Goal: Transaction & Acquisition: Book appointment/travel/reservation

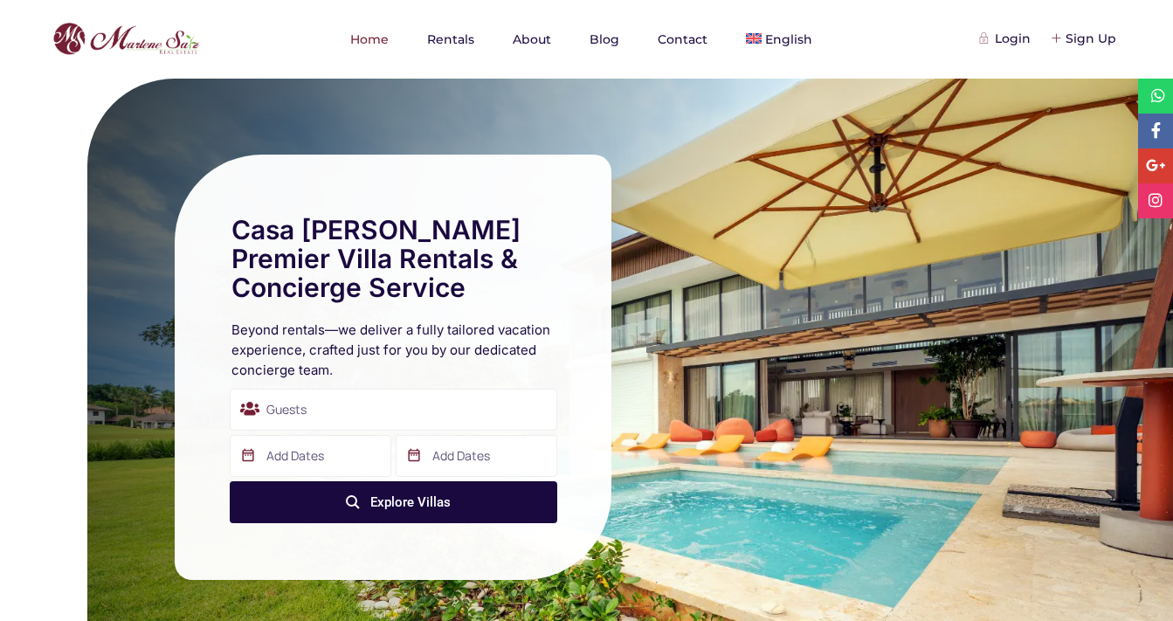
click at [368, 406] on div "Guests" at bounding box center [393, 410] width 327 height 42
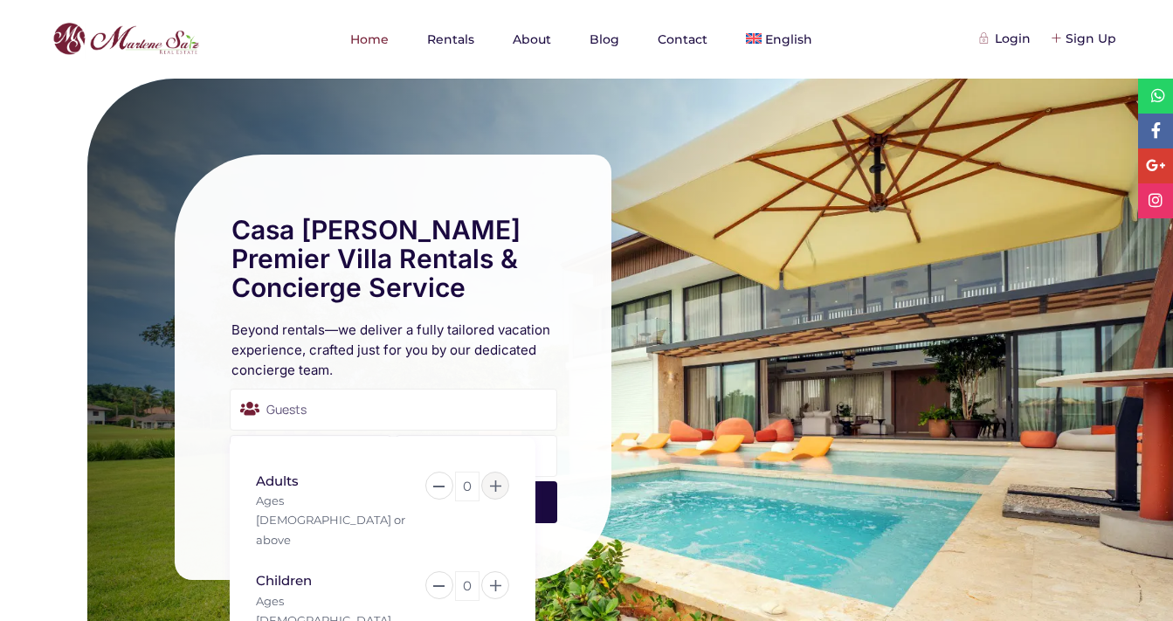
click at [496, 480] on icon at bounding box center [495, 485] width 11 height 11
click at [496, 580] on icon at bounding box center [495, 585] width 11 height 11
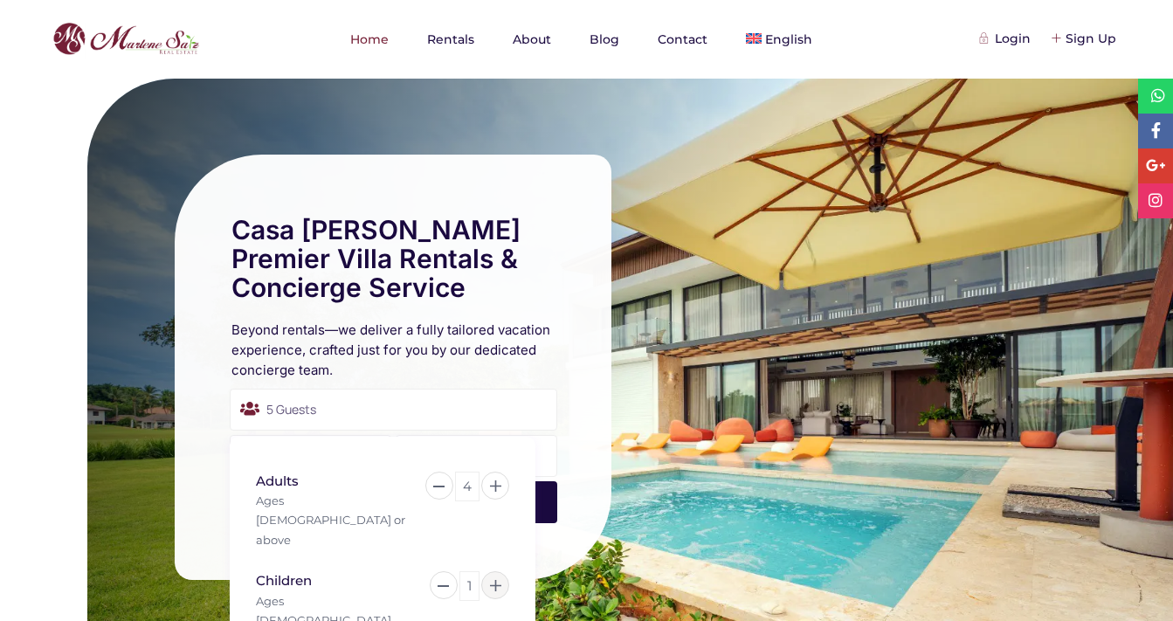
click at [496, 580] on icon at bounding box center [495, 585] width 11 height 11
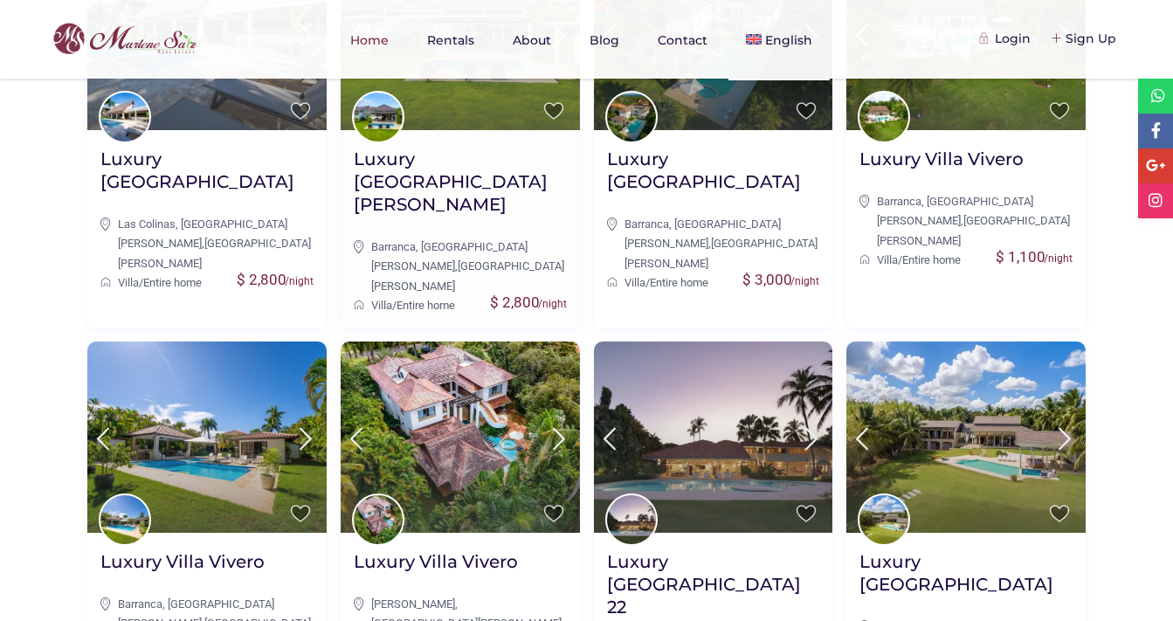
scroll to position [877, 0]
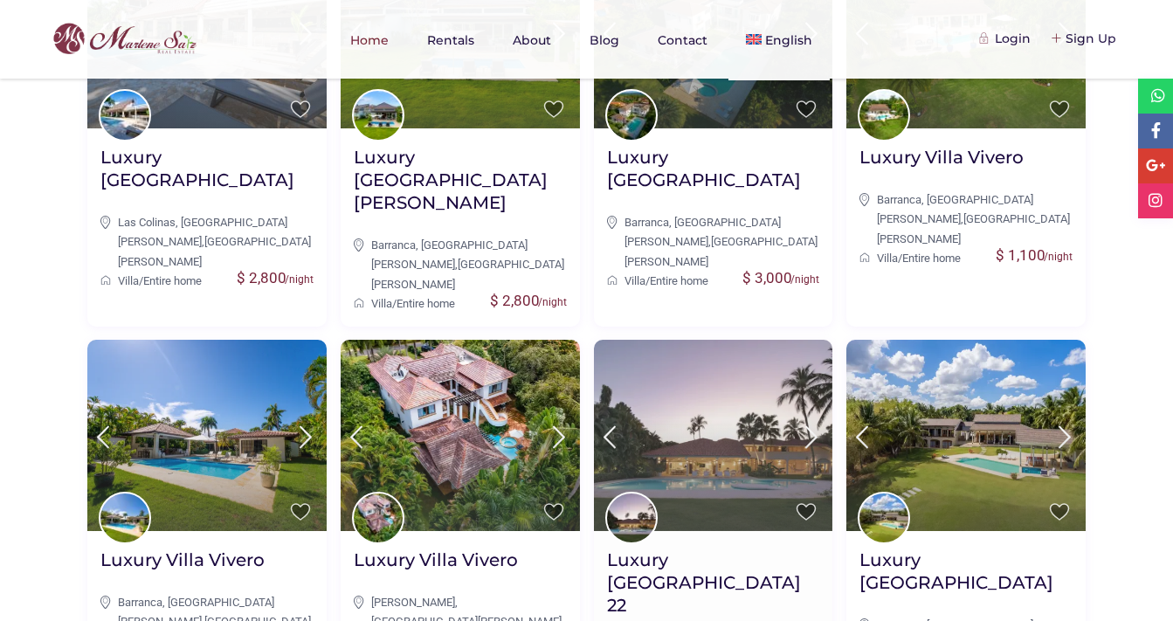
click at [716, 373] on img at bounding box center [713, 435] width 239 height 191
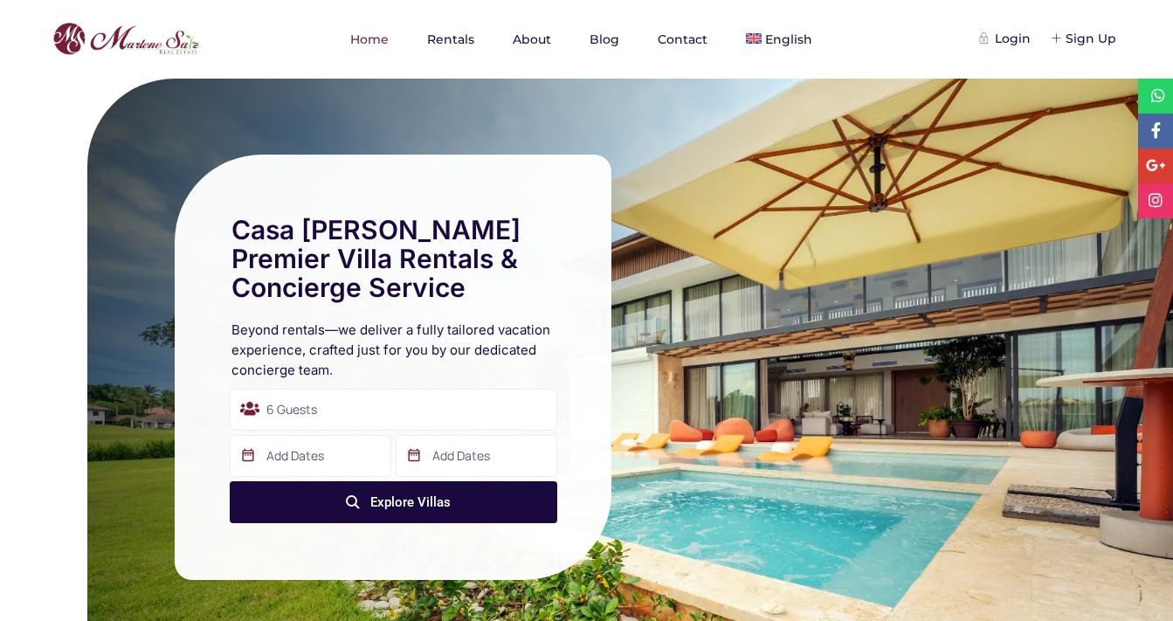
scroll to position [0, 0]
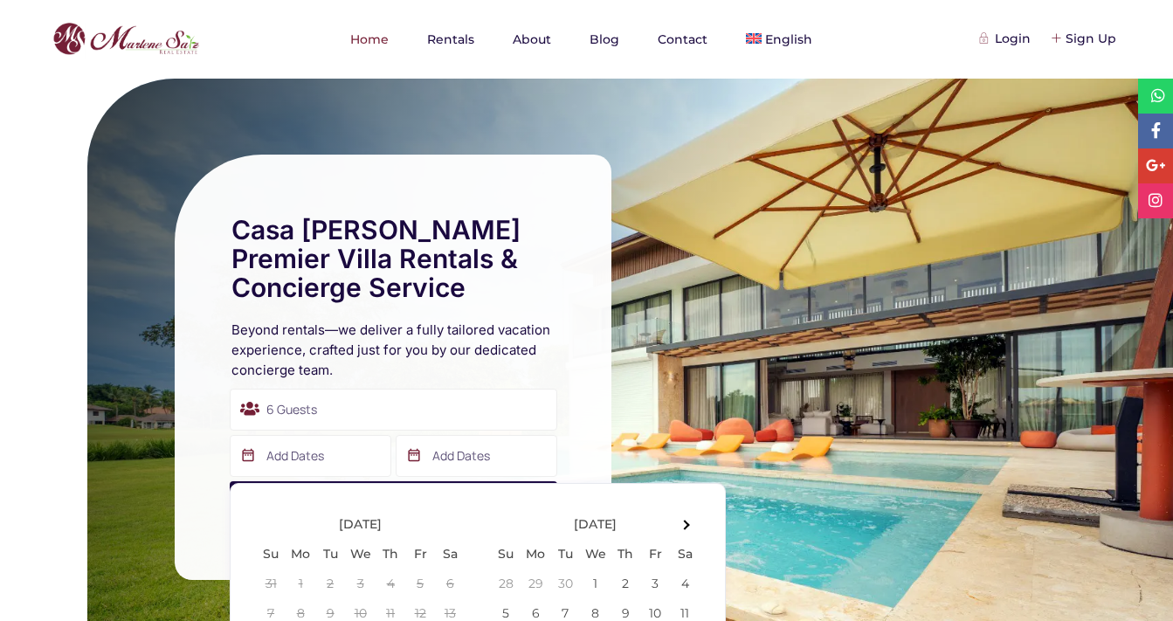
click at [332, 452] on input "text" at bounding box center [311, 456] width 162 height 42
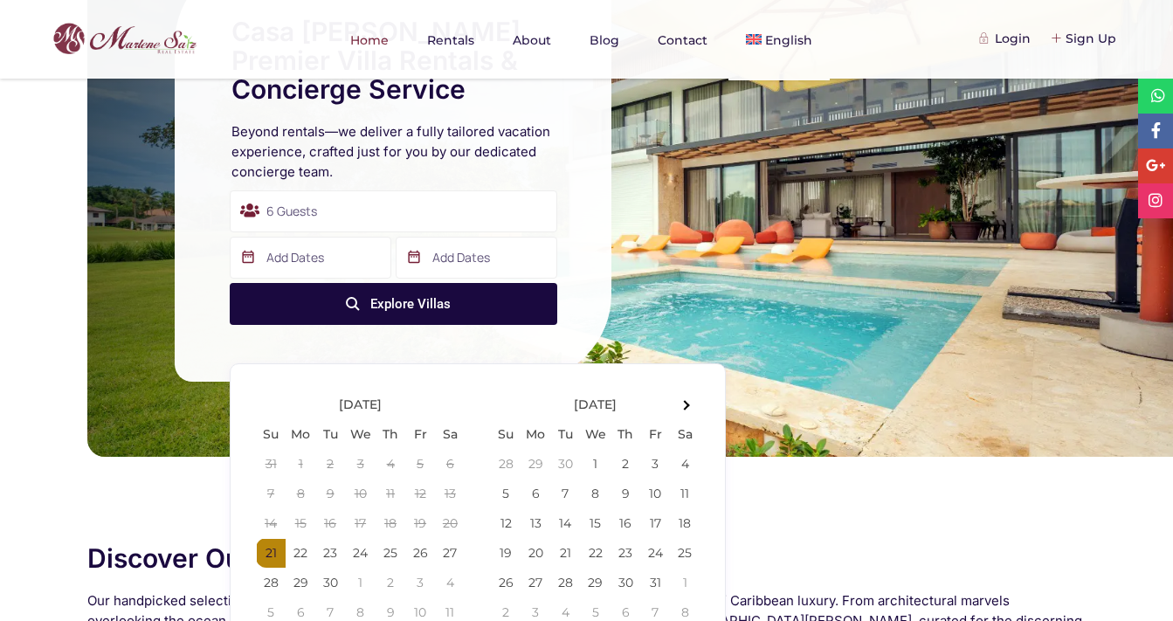
scroll to position [162, 0]
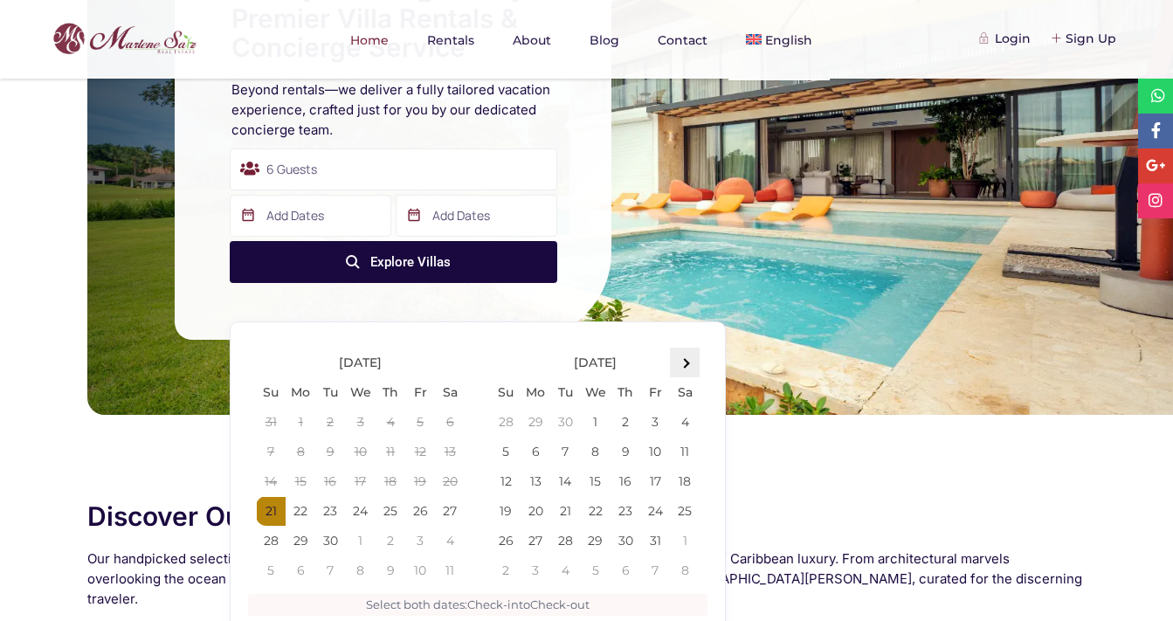
click at [685, 363] on span at bounding box center [685, 363] width 10 height 10
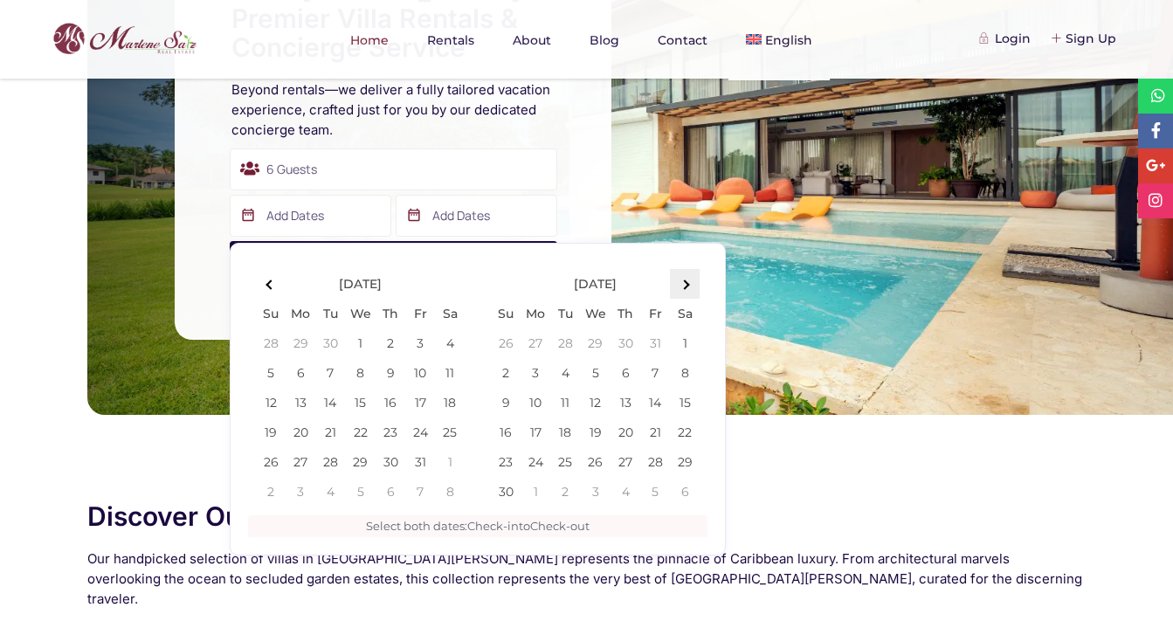
click at [691, 275] on th at bounding box center [685, 284] width 30 height 30
type input "12-28-2025"
type input "01-03-2026"
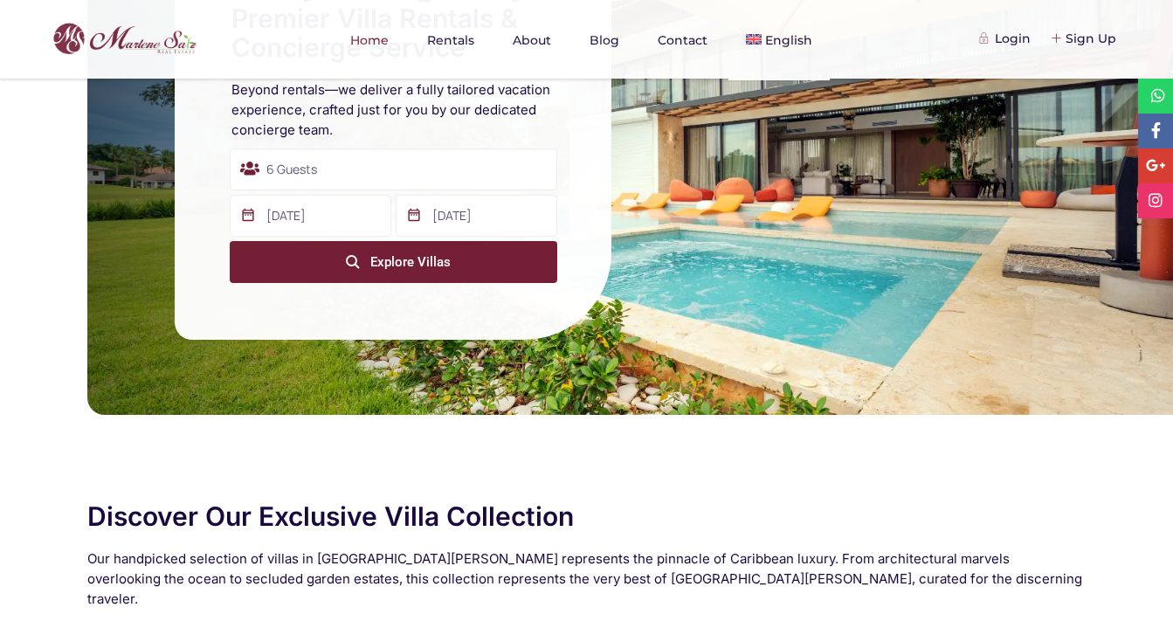
click at [438, 255] on button "Explore Villas" at bounding box center [393, 262] width 327 height 42
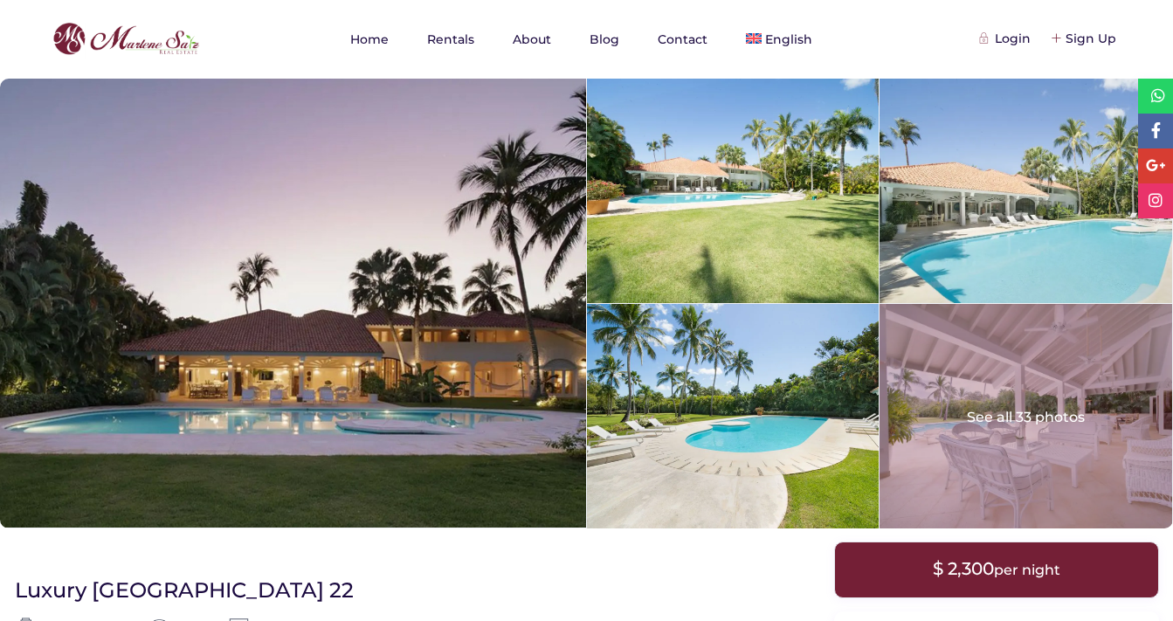
click at [1016, 419] on div at bounding box center [1025, 416] width 292 height 224
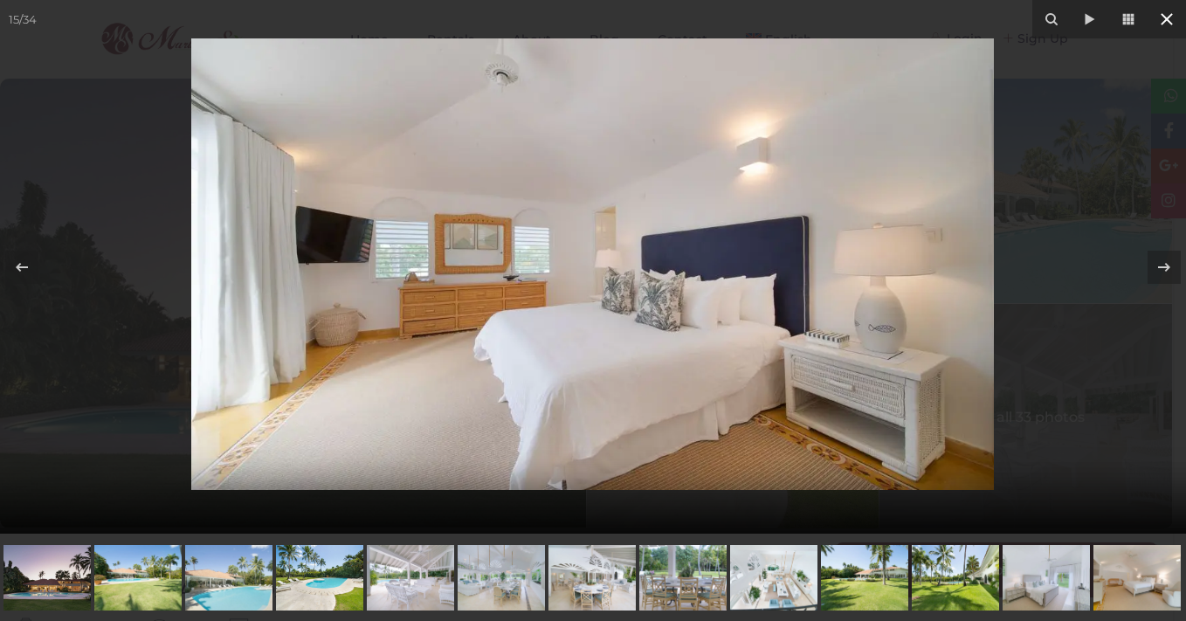
click at [1164, 26] on icon at bounding box center [1166, 19] width 21 height 21
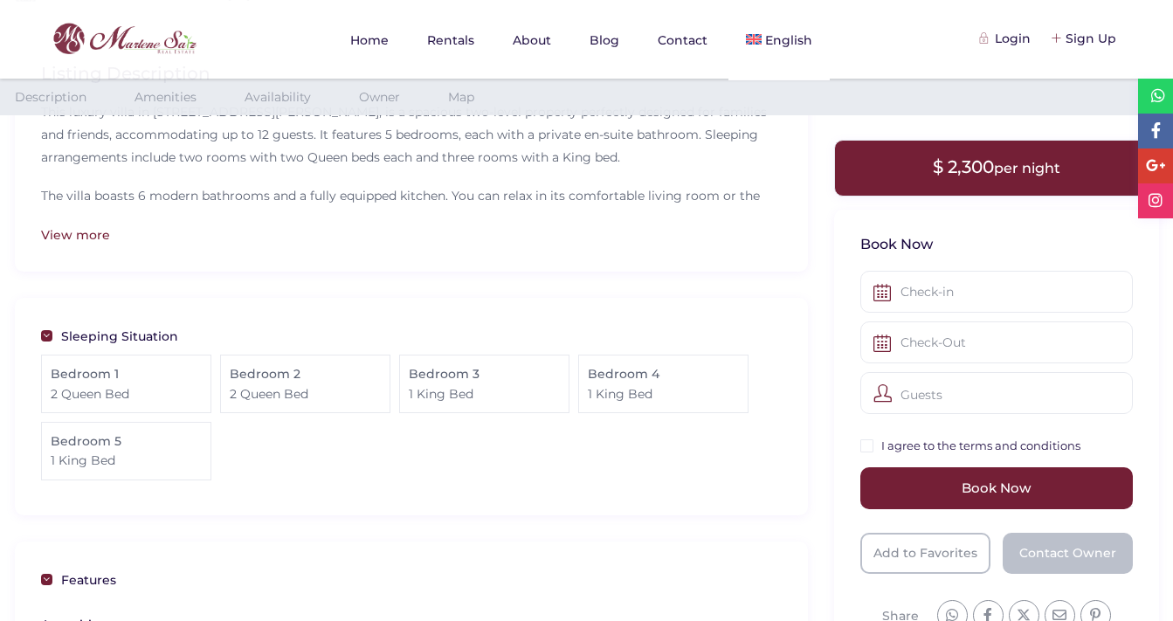
scroll to position [558, 0]
click at [877, 288] on div at bounding box center [996, 292] width 272 height 42
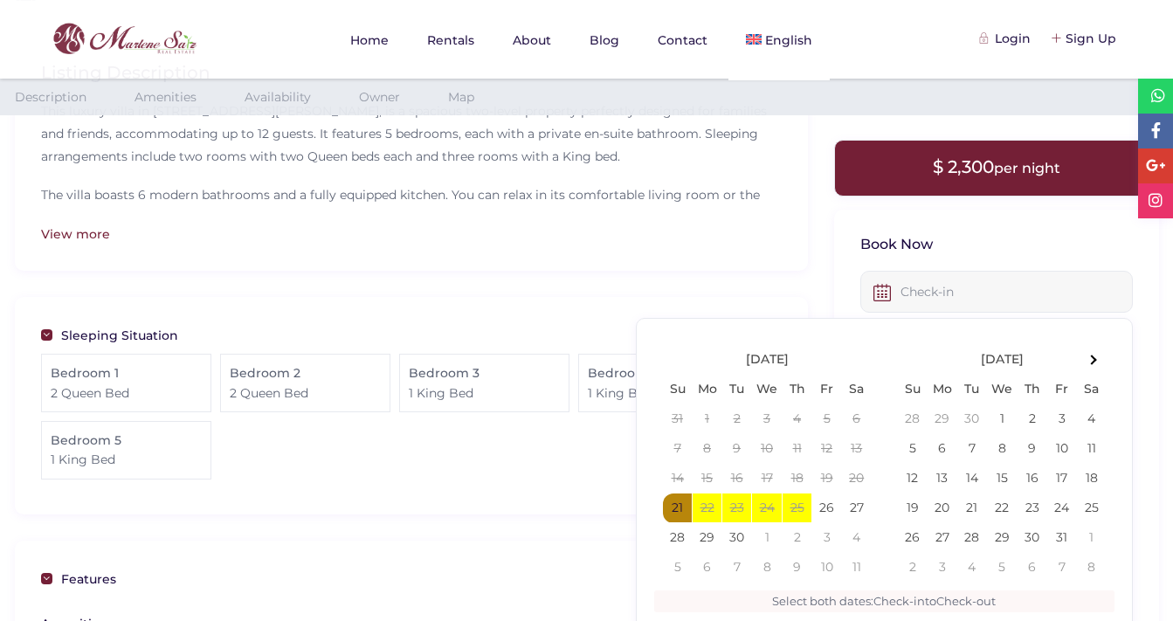
click at [910, 289] on input "text" at bounding box center [996, 292] width 272 height 42
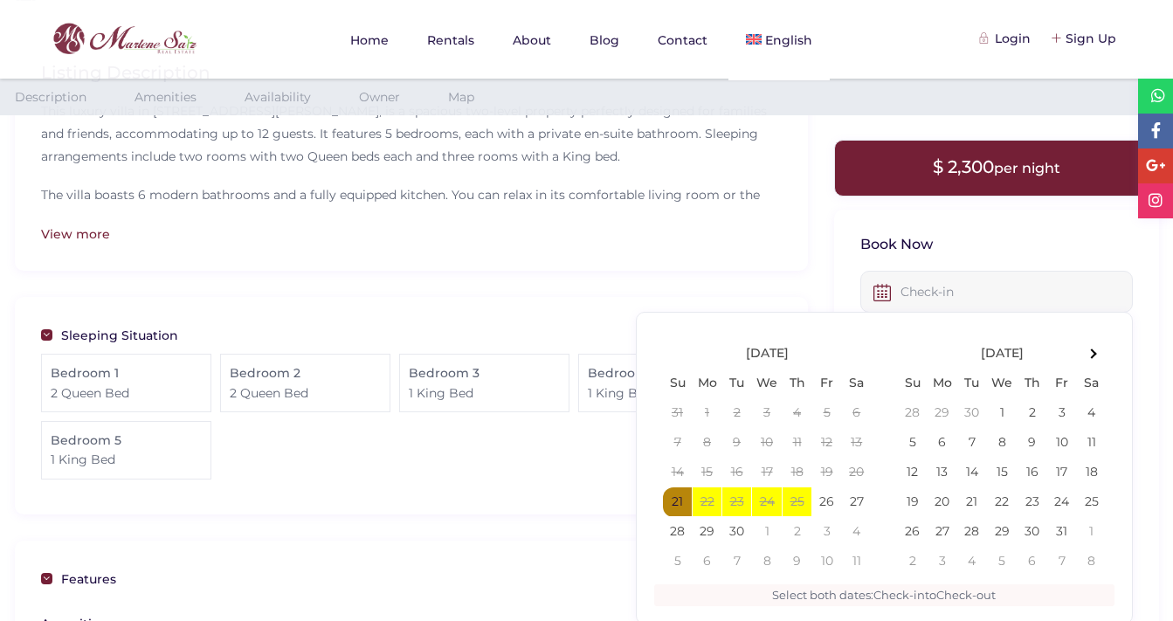
click at [910, 289] on input "text" at bounding box center [996, 292] width 272 height 42
click at [1098, 347] on th at bounding box center [1091, 354] width 30 height 30
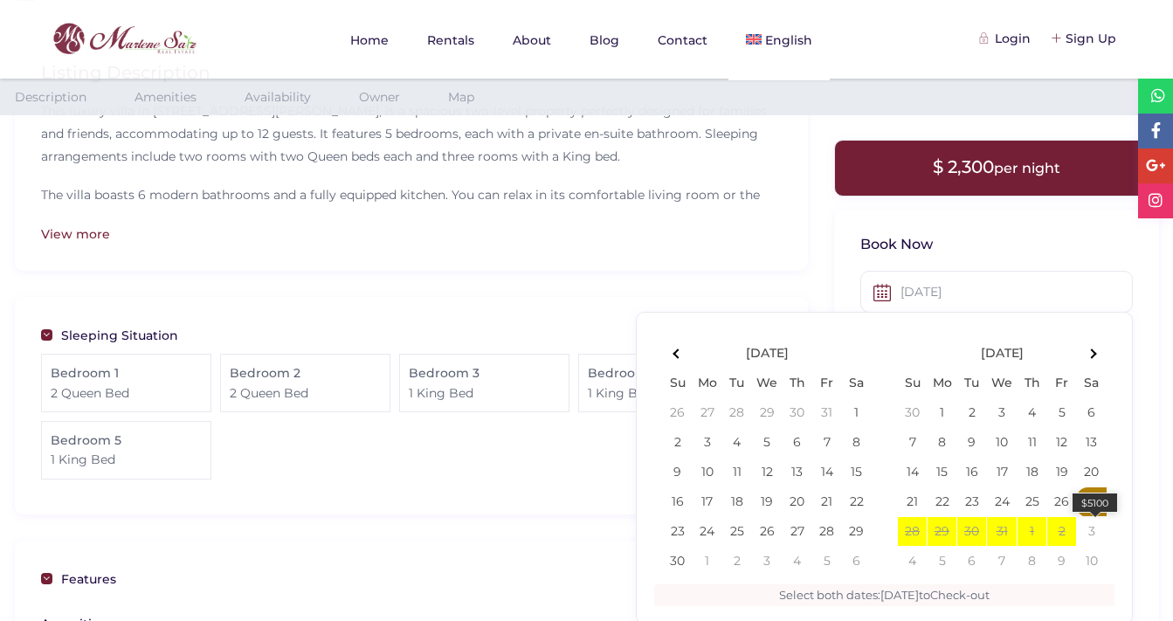
type input "12-27-2025"
type input "[DATE]"
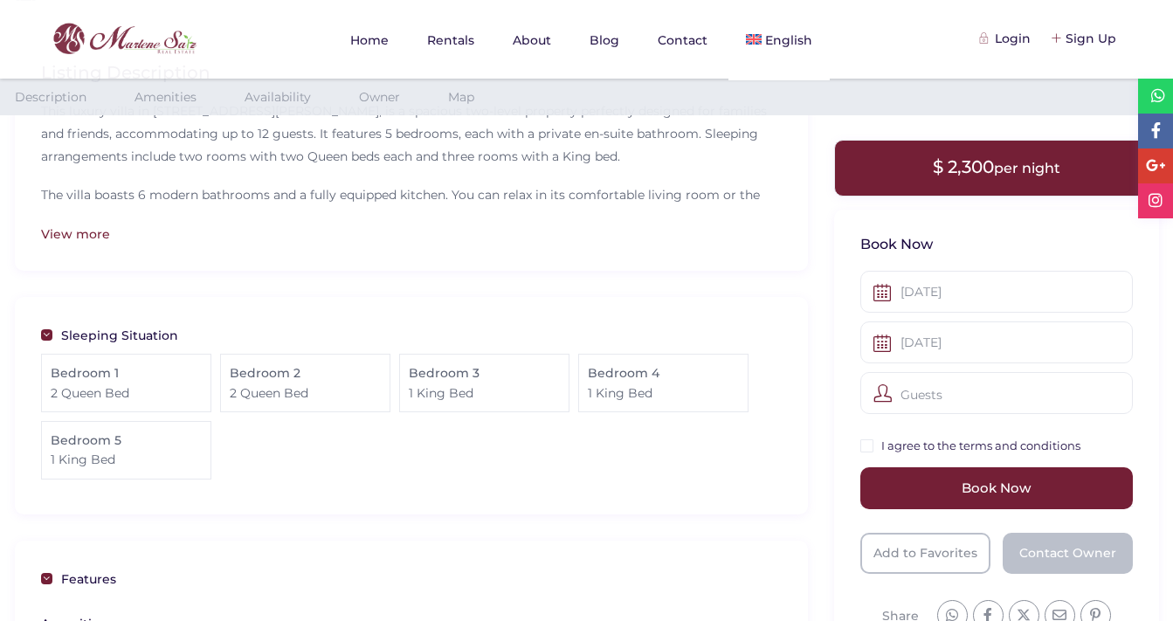
click at [994, 387] on div "Guests" at bounding box center [996, 393] width 272 height 42
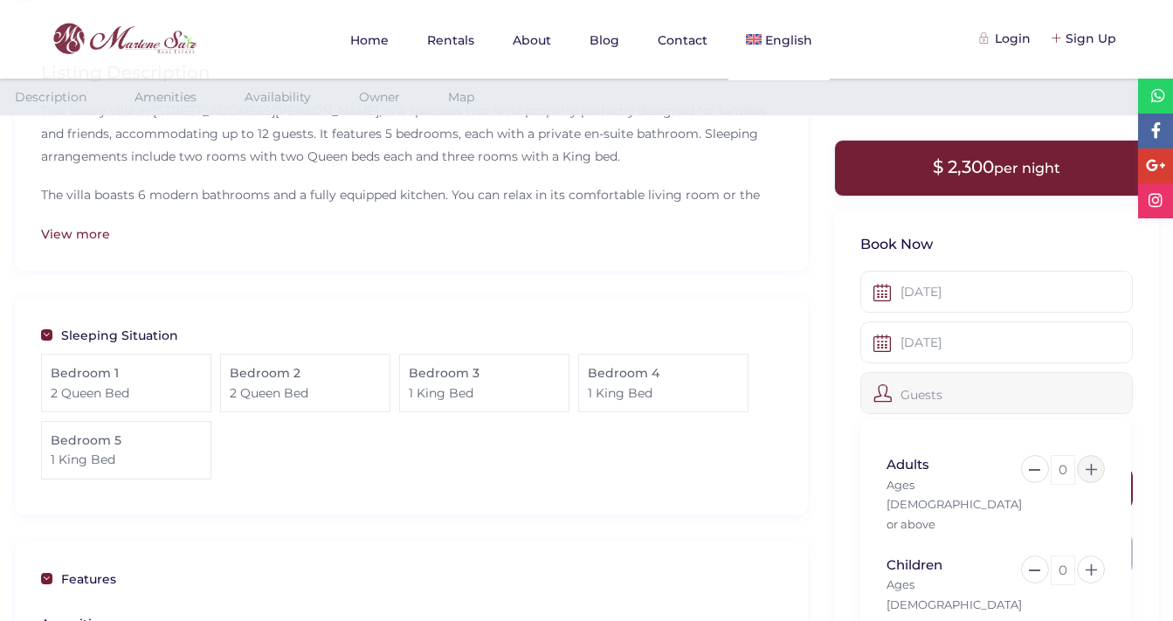
click at [1088, 464] on icon at bounding box center [1090, 469] width 11 height 11
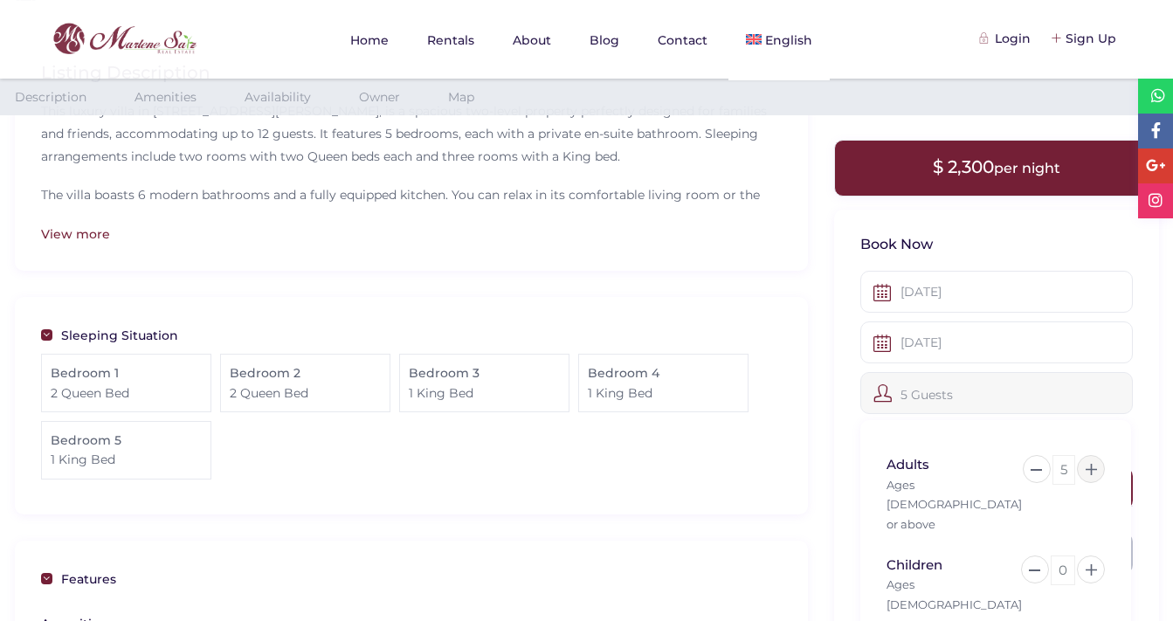
click at [1088, 464] on icon at bounding box center [1090, 469] width 11 height 11
click at [1093, 564] on icon at bounding box center [1090, 569] width 11 height 11
click at [1033, 555] on button at bounding box center [1036, 569] width 28 height 28
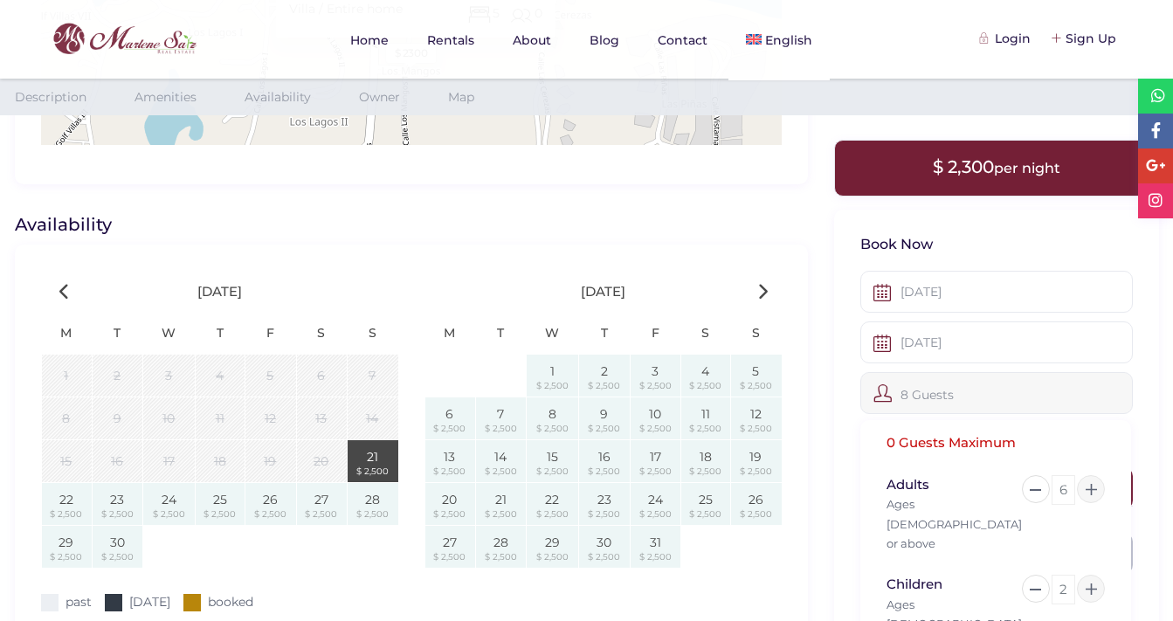
scroll to position [2423, 0]
click at [766, 279] on icon at bounding box center [762, 287] width 10 height 17
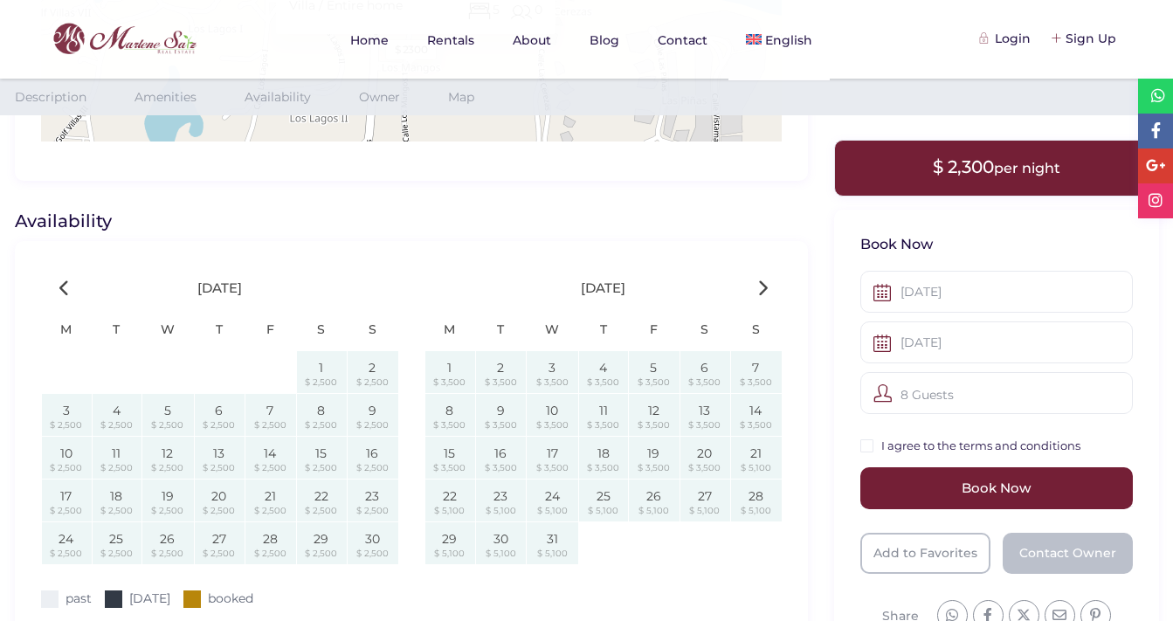
click at [766, 279] on icon at bounding box center [762, 287] width 10 height 17
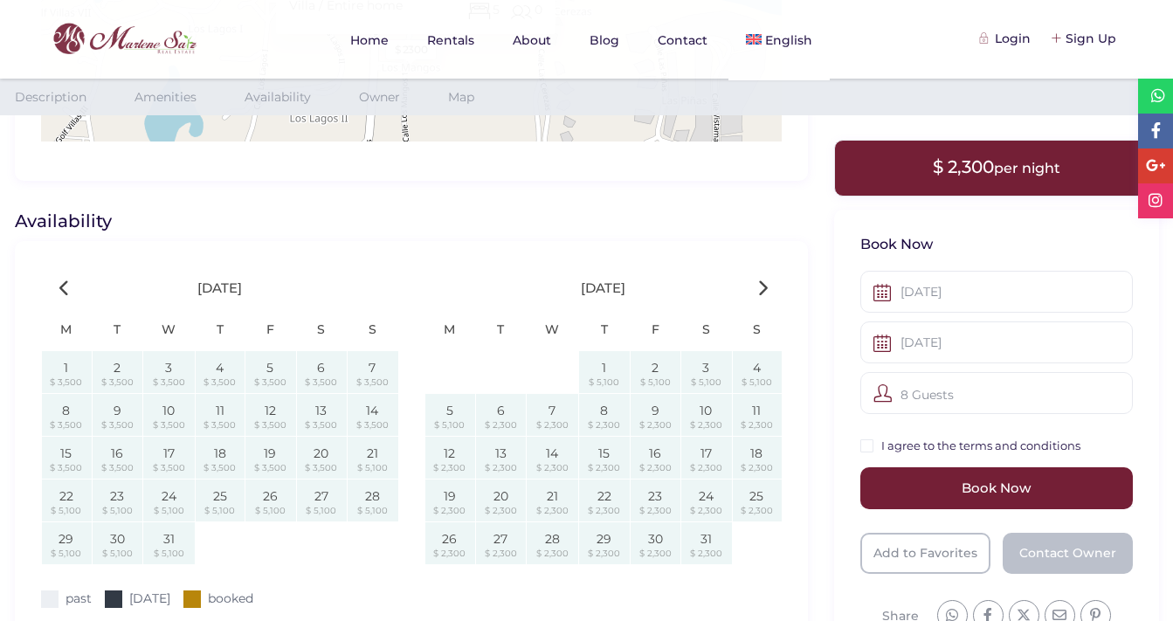
click at [49, 267] on div "December 2025" at bounding box center [219, 288] width 383 height 42
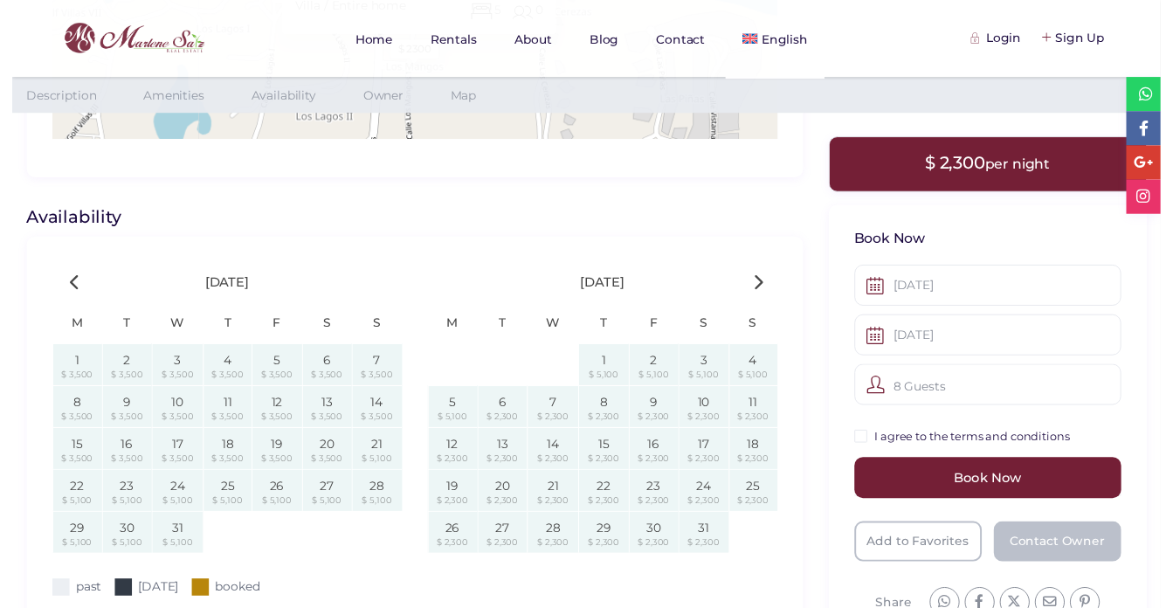
scroll to position [2380, 0]
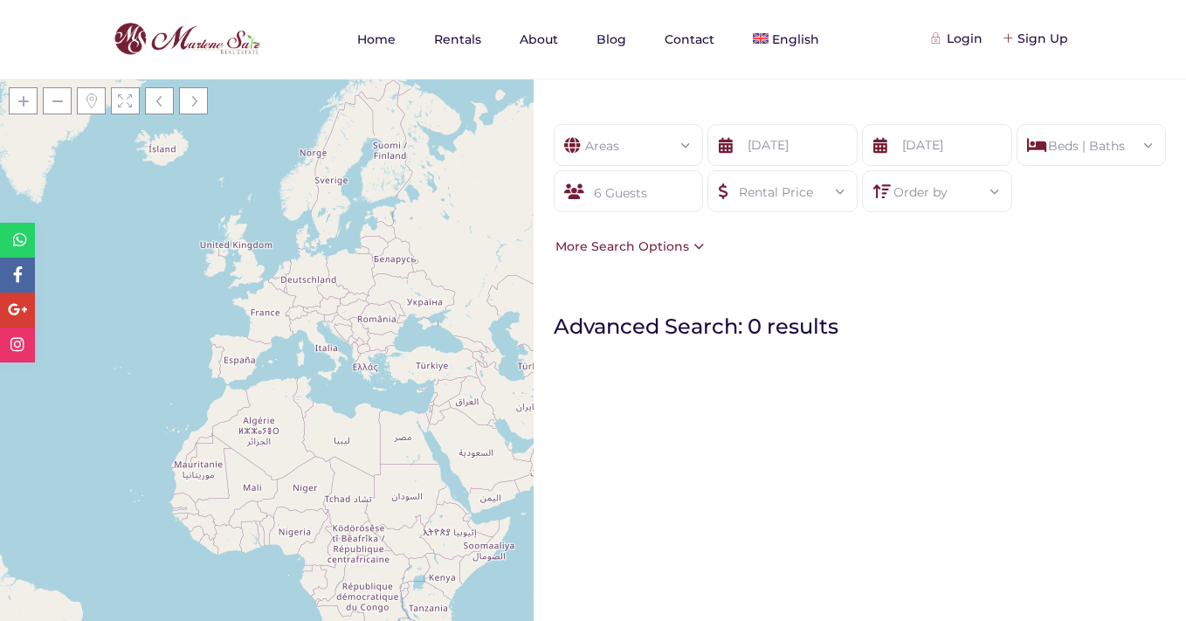
click at [622, 148] on div "Areas" at bounding box center [628, 140] width 122 height 31
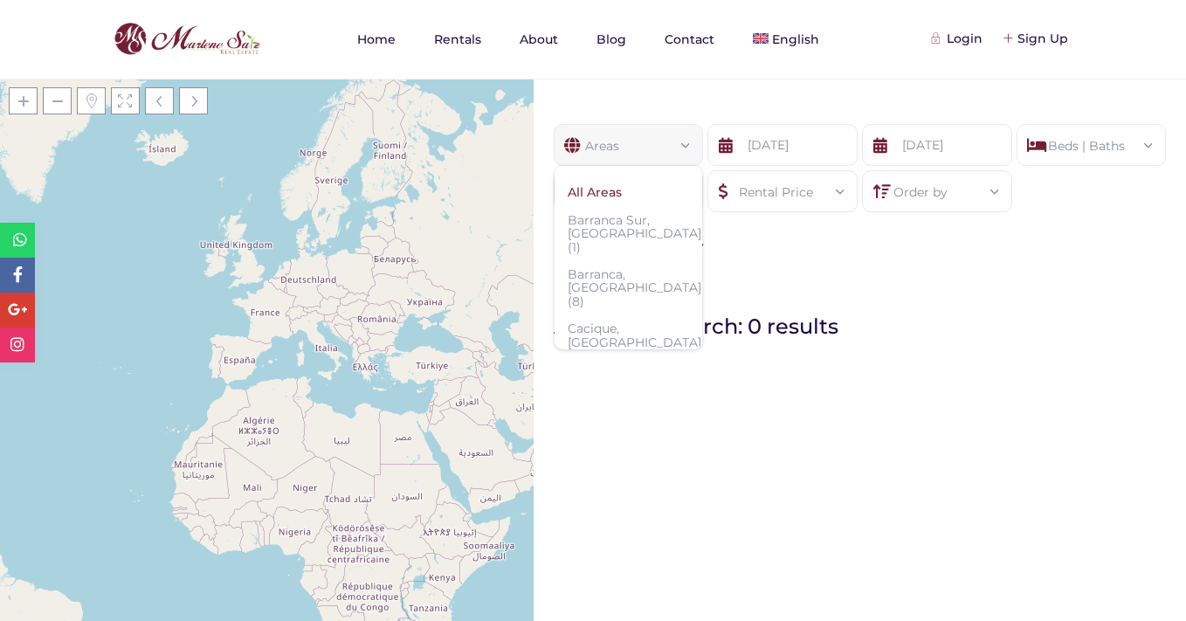
click at [623, 187] on li "All Areas" at bounding box center [628, 192] width 148 height 27
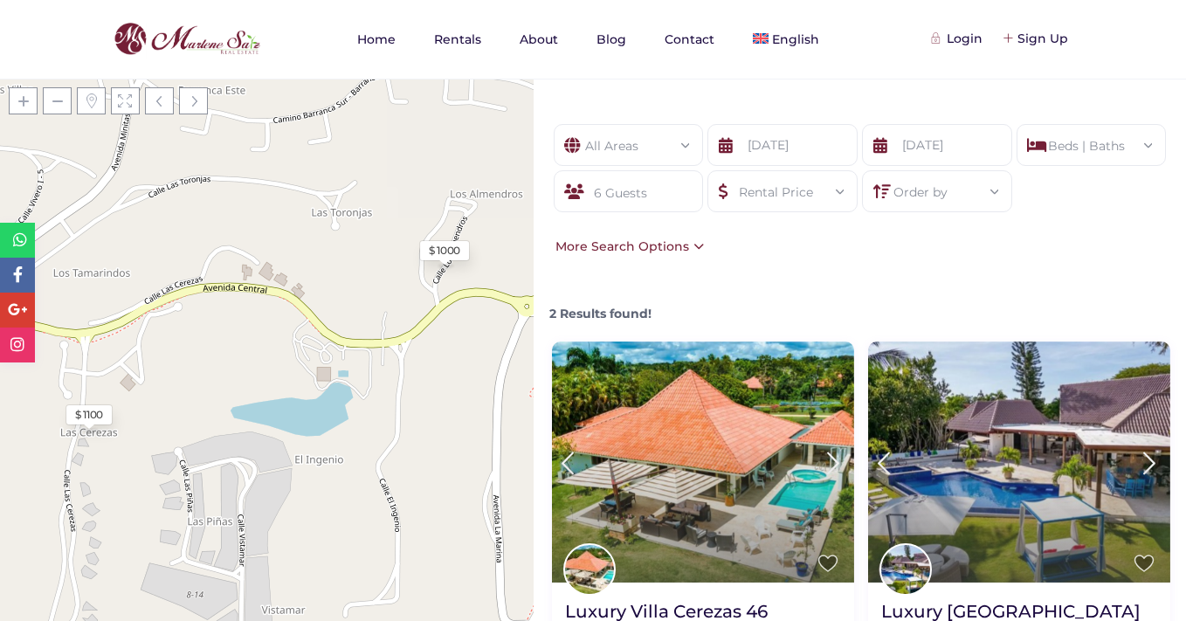
click at [1099, 134] on div "Beds | Baths" at bounding box center [1091, 140] width 122 height 31
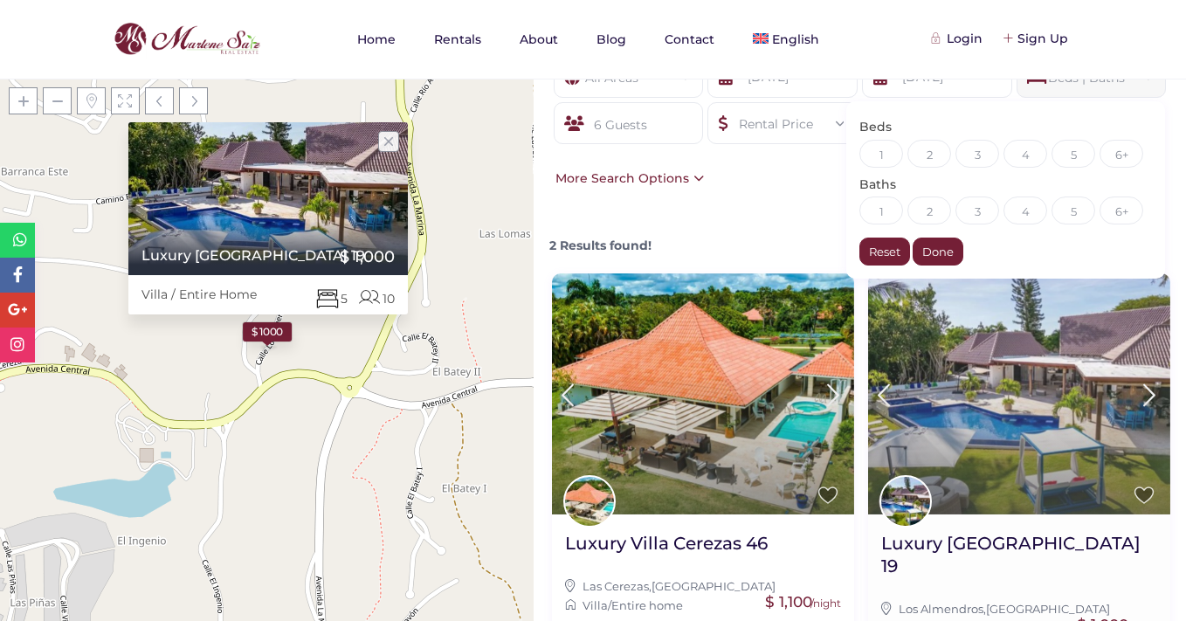
click at [1001, 412] on img at bounding box center [1019, 393] width 302 height 241
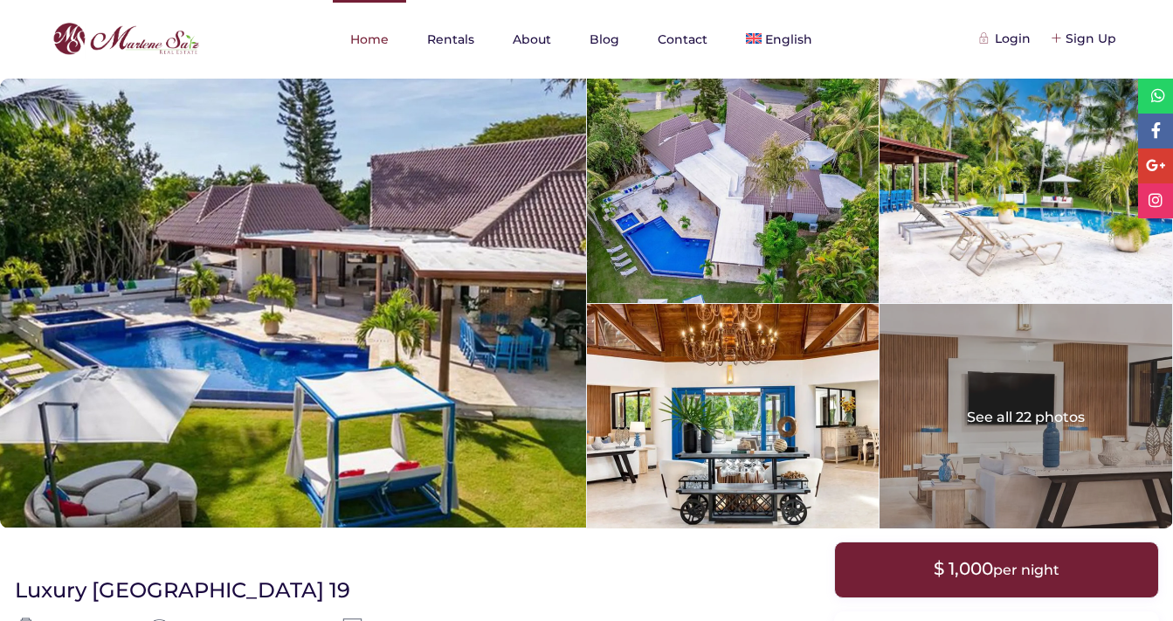
click at [377, 36] on link "Home" at bounding box center [369, 39] width 73 height 79
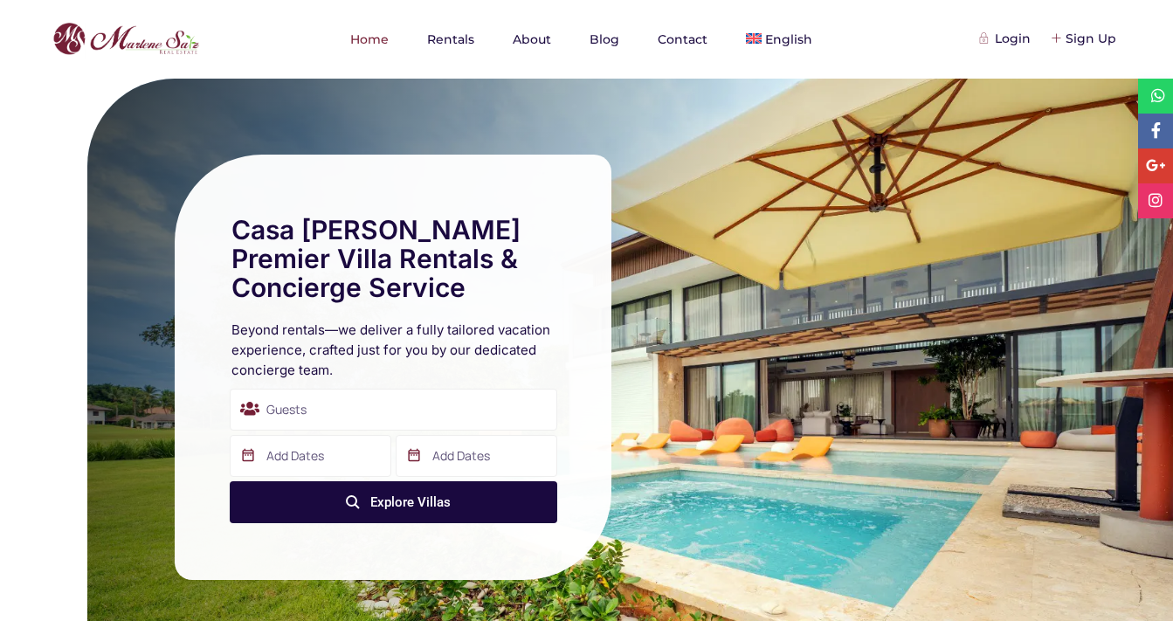
click at [79, 141] on div "Casa de Campo's Premier Villa Rentals & Concierge Service Beyond rentals—we del…" at bounding box center [586, 367] width 1173 height 576
click at [468, 109] on div "Casa de Campo's Premier Villa Rentals & Concierge Service Beyond rentals—we del…" at bounding box center [629, 367] width 1085 height 576
click at [427, 39] on link "Rentals" at bounding box center [450, 39] width 82 height 79
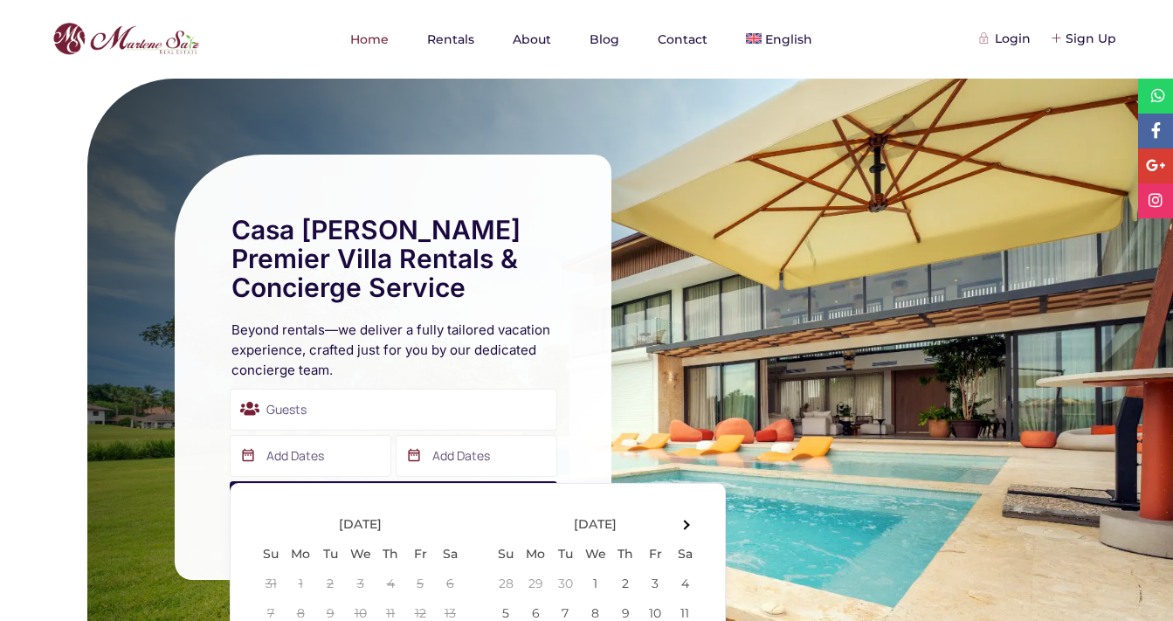
click at [371, 461] on input "text" at bounding box center [311, 456] width 162 height 42
click at [685, 519] on th at bounding box center [685, 524] width 30 height 30
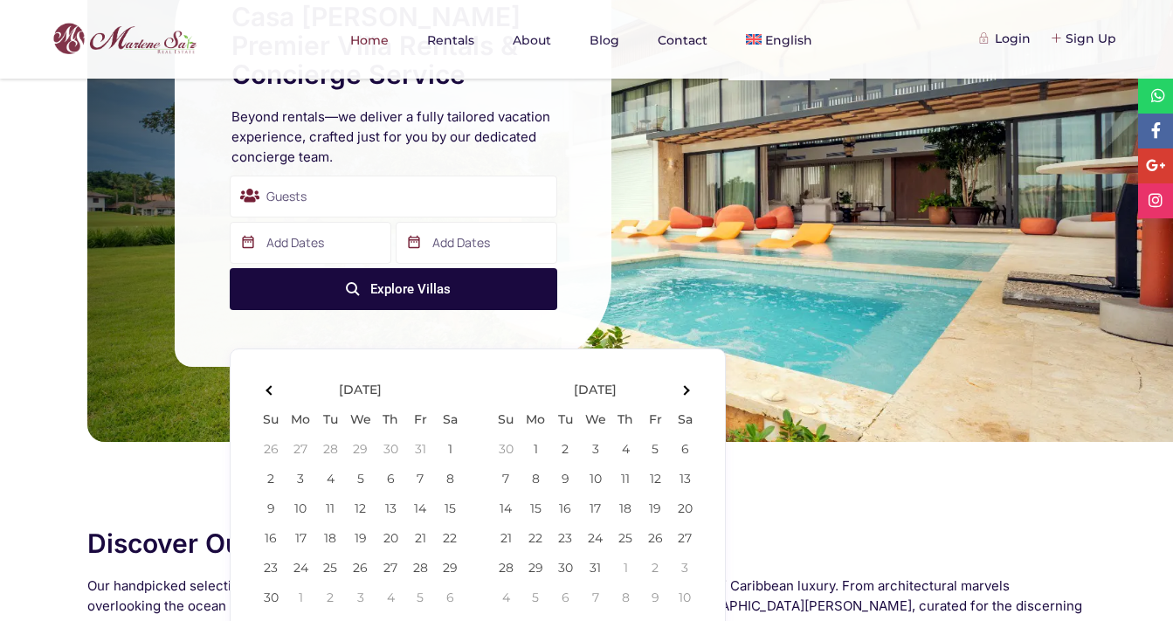
scroll to position [142, 0]
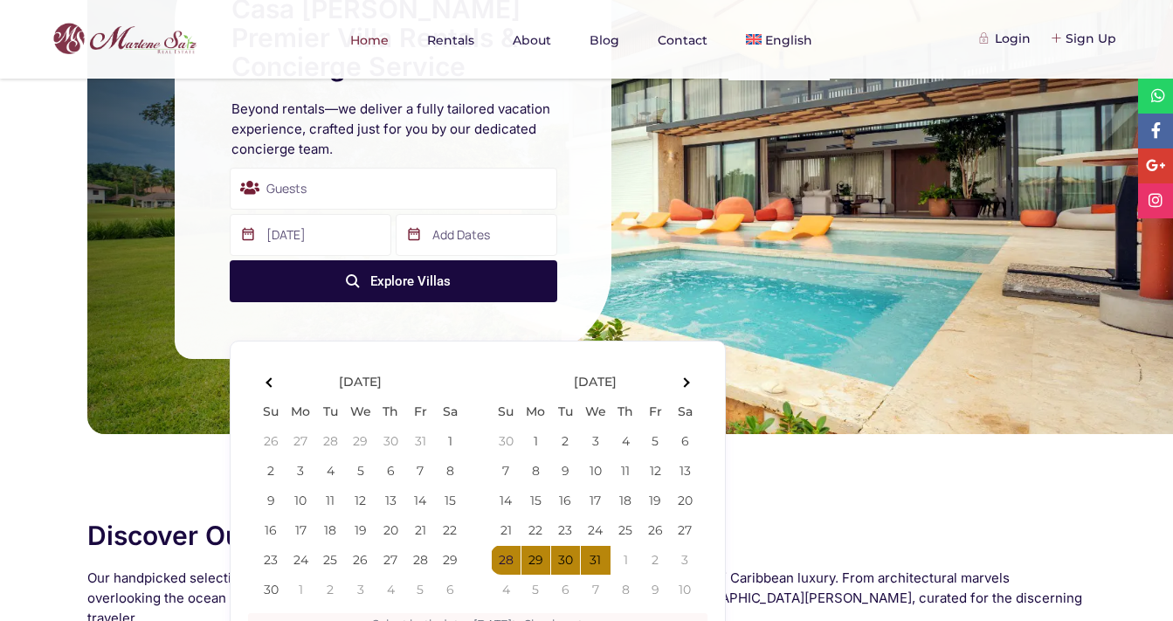
type input "12-28-2025"
type input "01-03-2026"
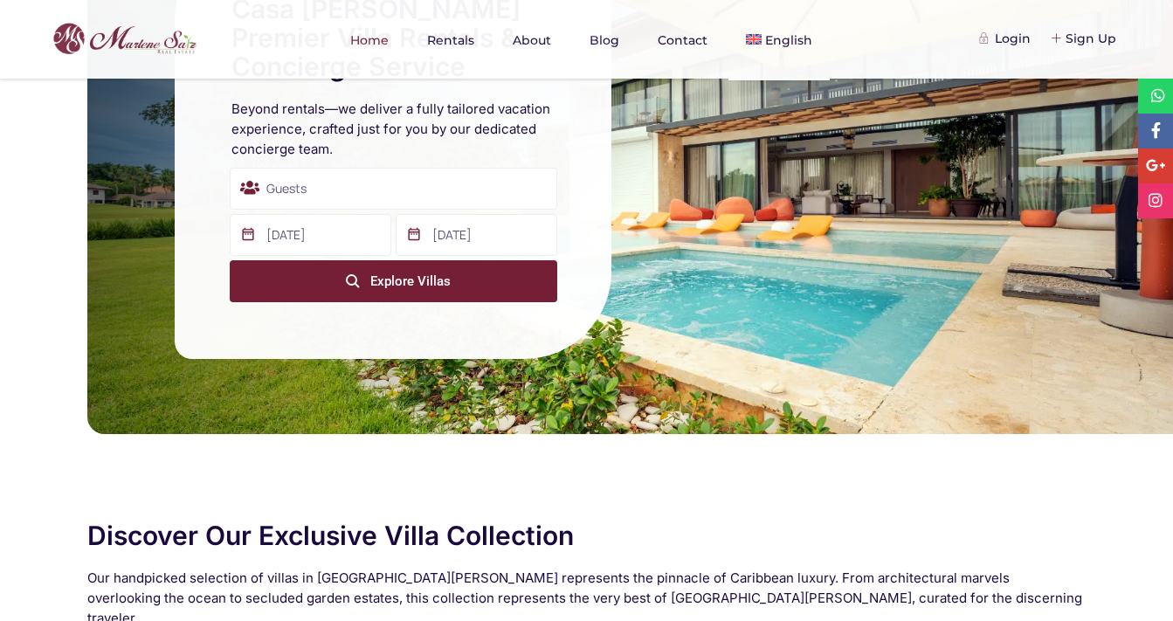
click at [412, 283] on button "Explore Villas" at bounding box center [393, 281] width 327 height 42
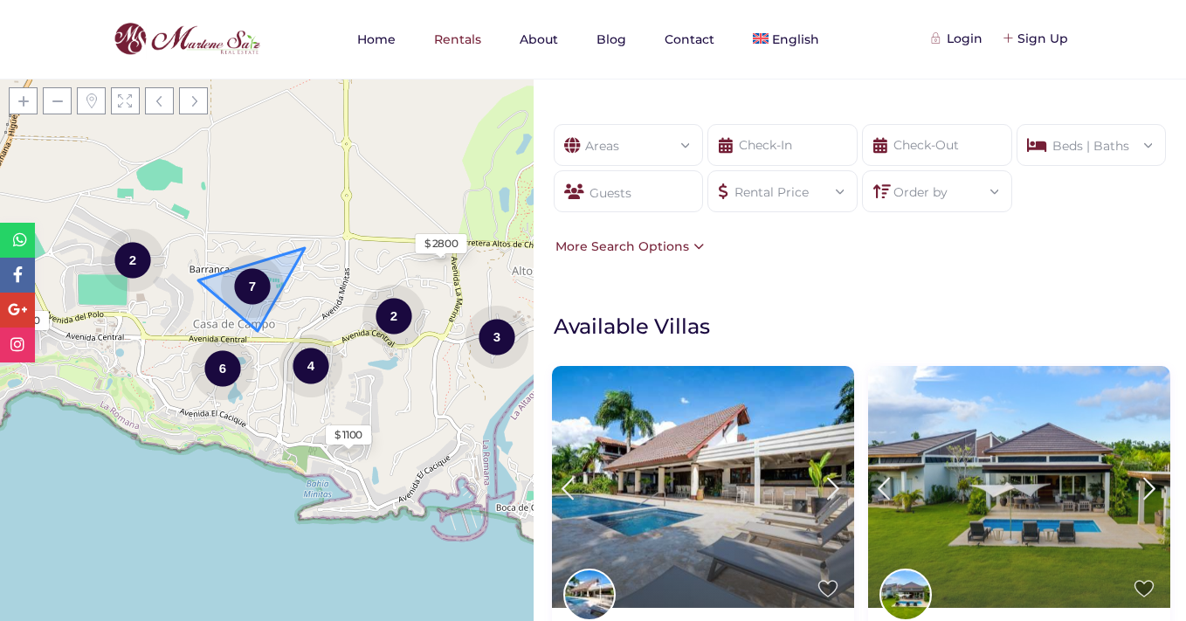
click at [254, 285] on div "7" at bounding box center [252, 285] width 63 height 65
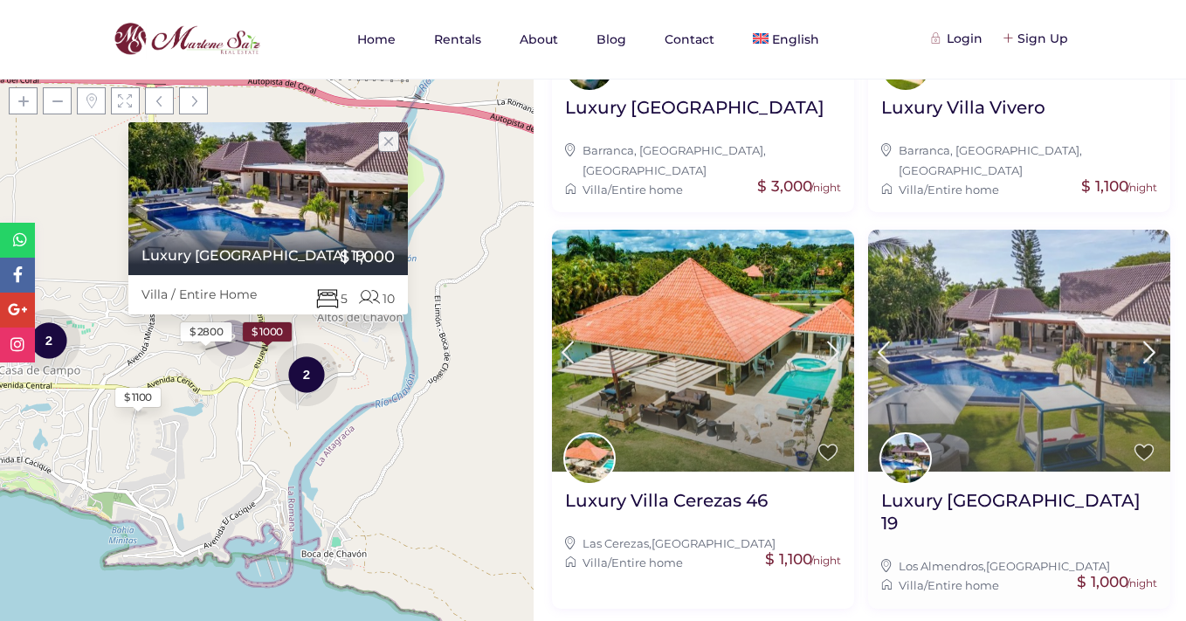
scroll to position [919, 0]
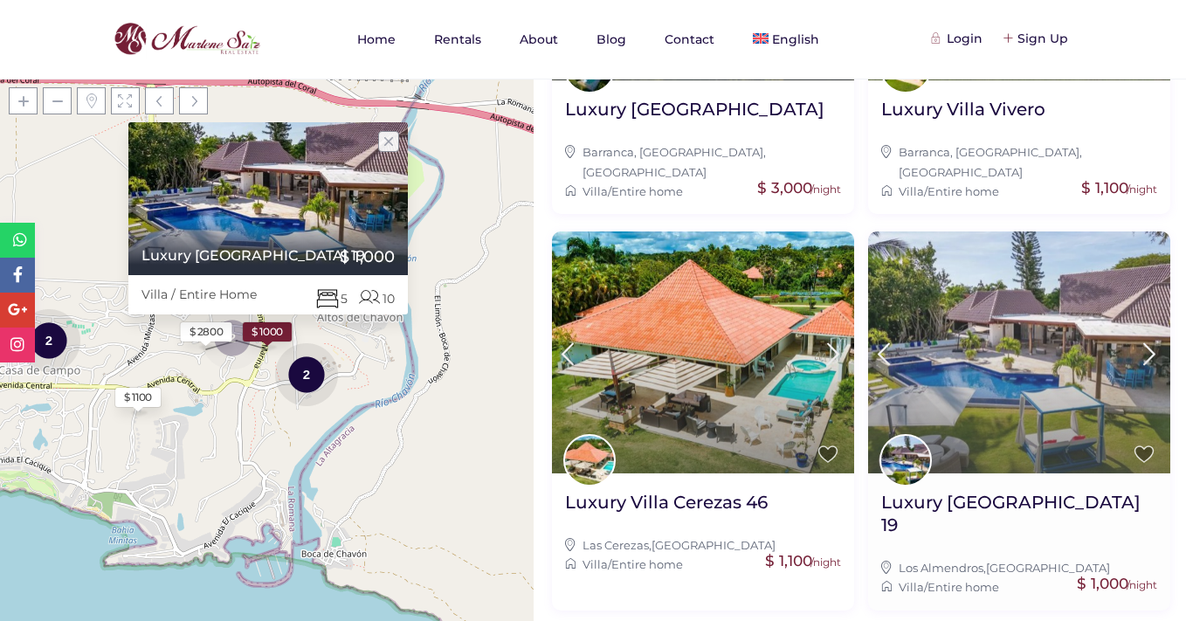
click at [1007, 313] on img at bounding box center [1019, 351] width 302 height 241
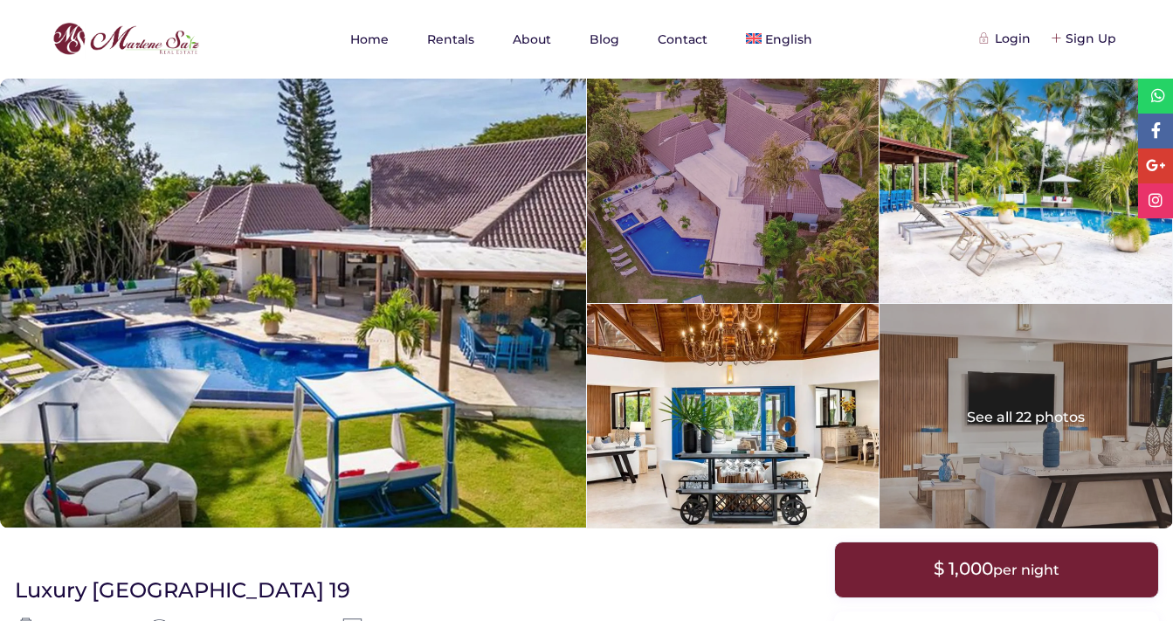
scroll to position [1, 0]
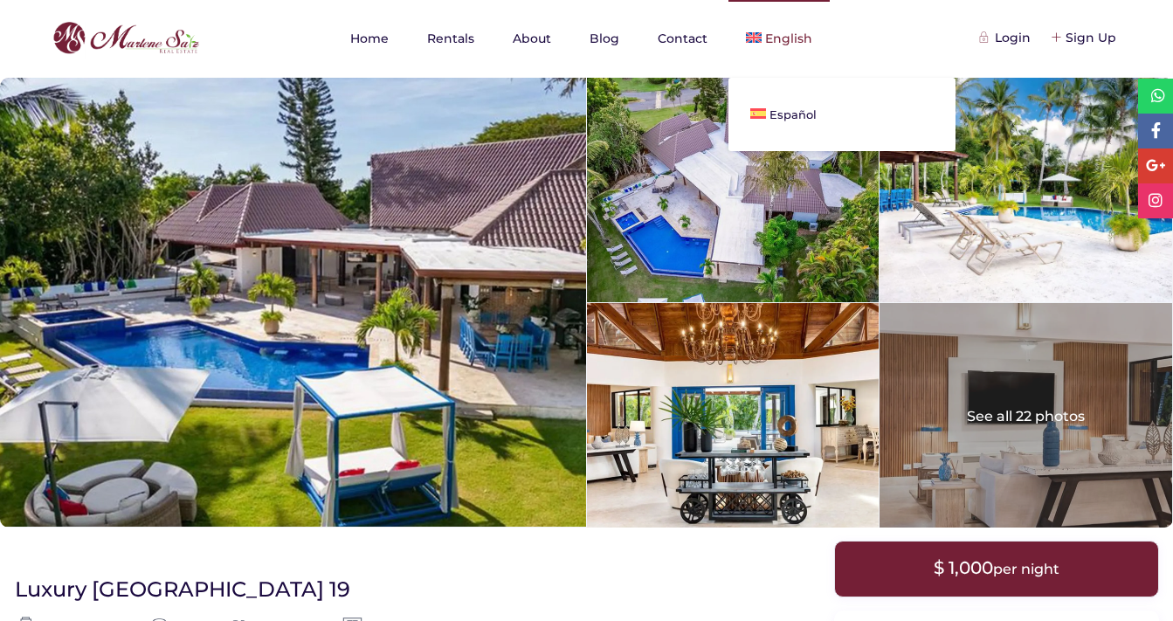
click at [803, 33] on span "English" at bounding box center [788, 39] width 47 height 16
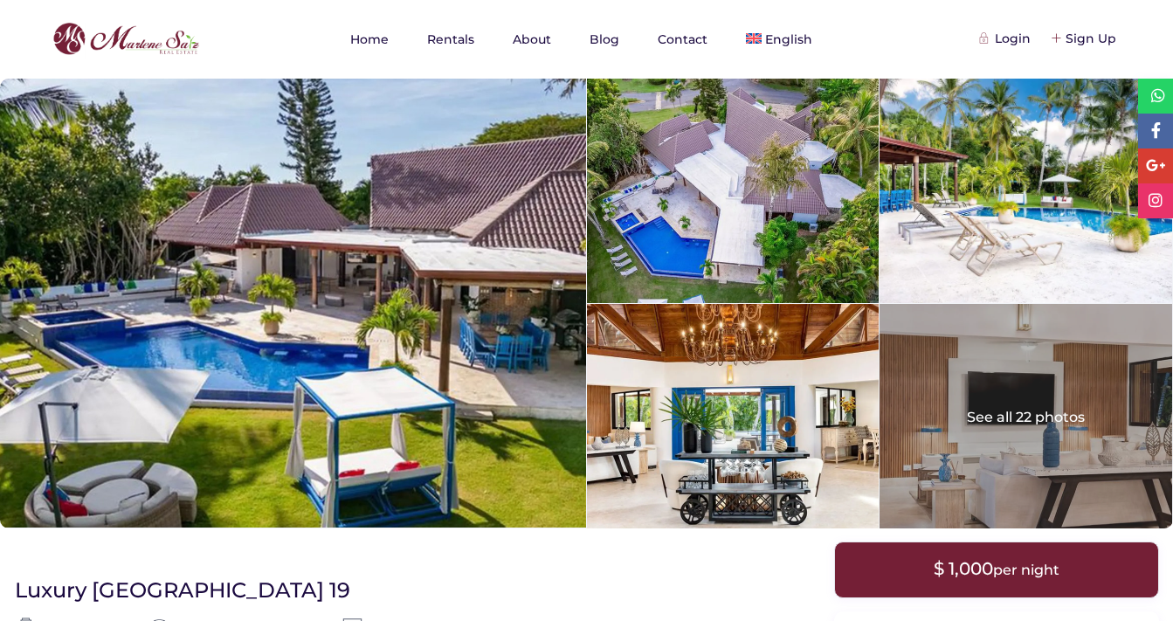
click at [460, 35] on link "Rentals" at bounding box center [450, 39] width 82 height 79
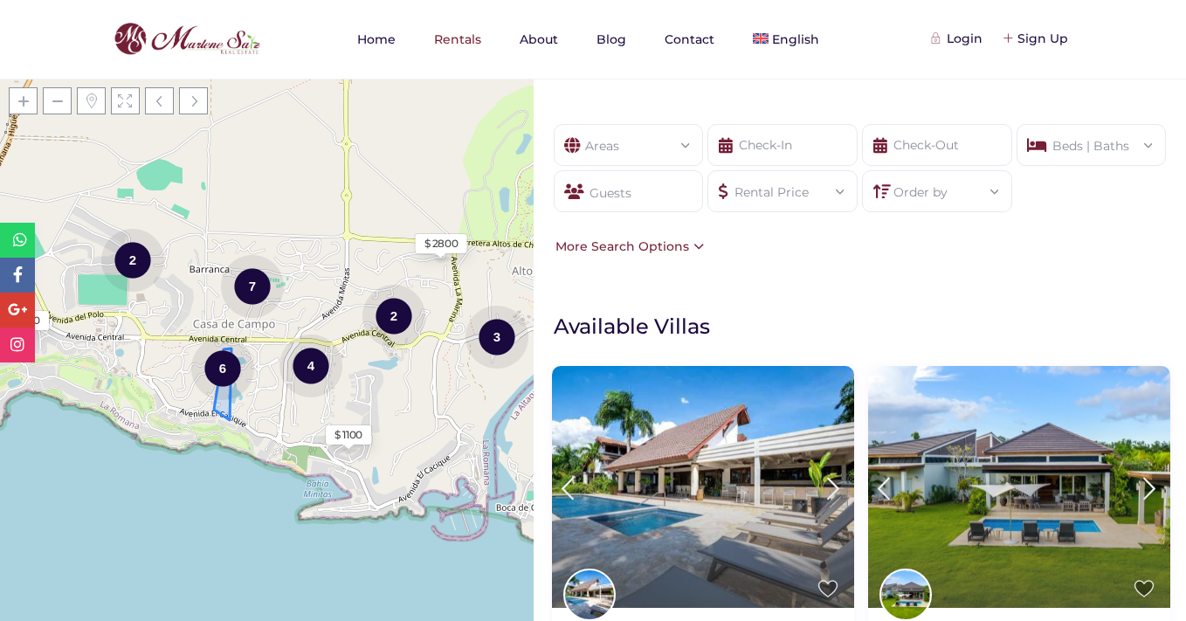
click at [219, 370] on div "6" at bounding box center [222, 367] width 63 height 65
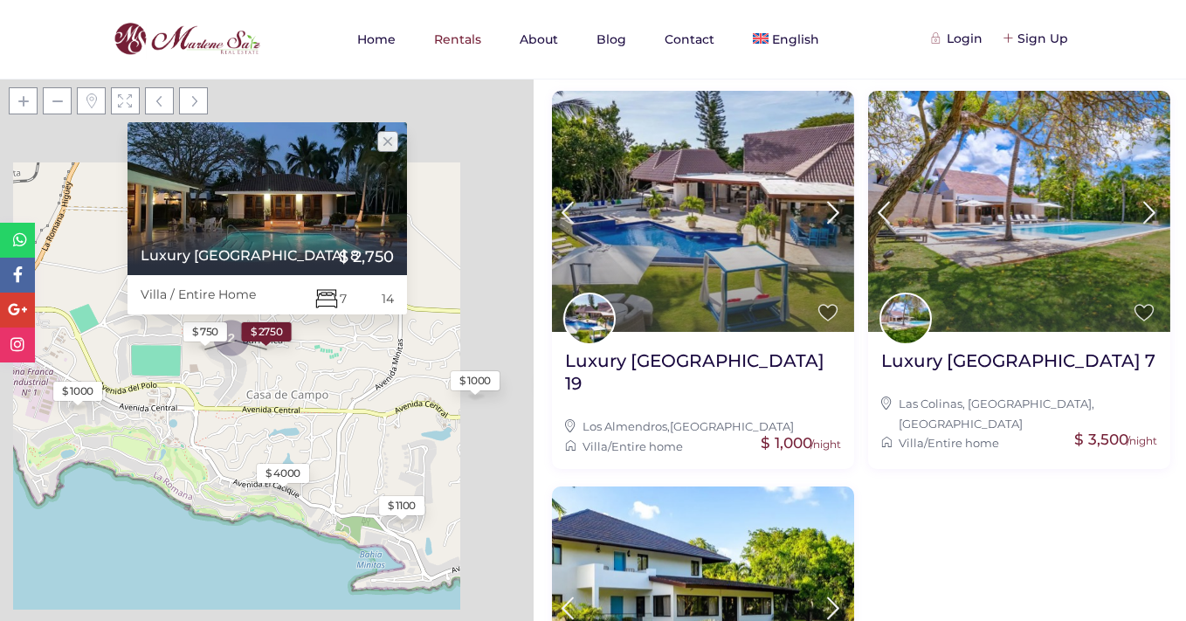
scroll to position [1089, 0]
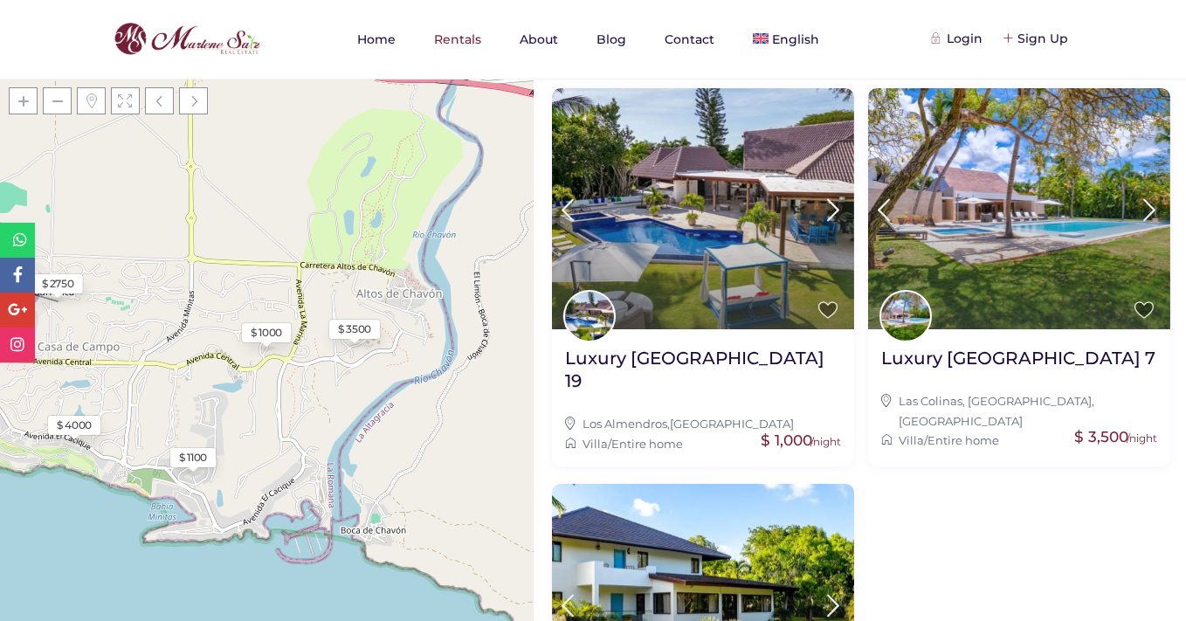
click at [284, 339] on div "$ 1000" at bounding box center [266, 332] width 49 height 19
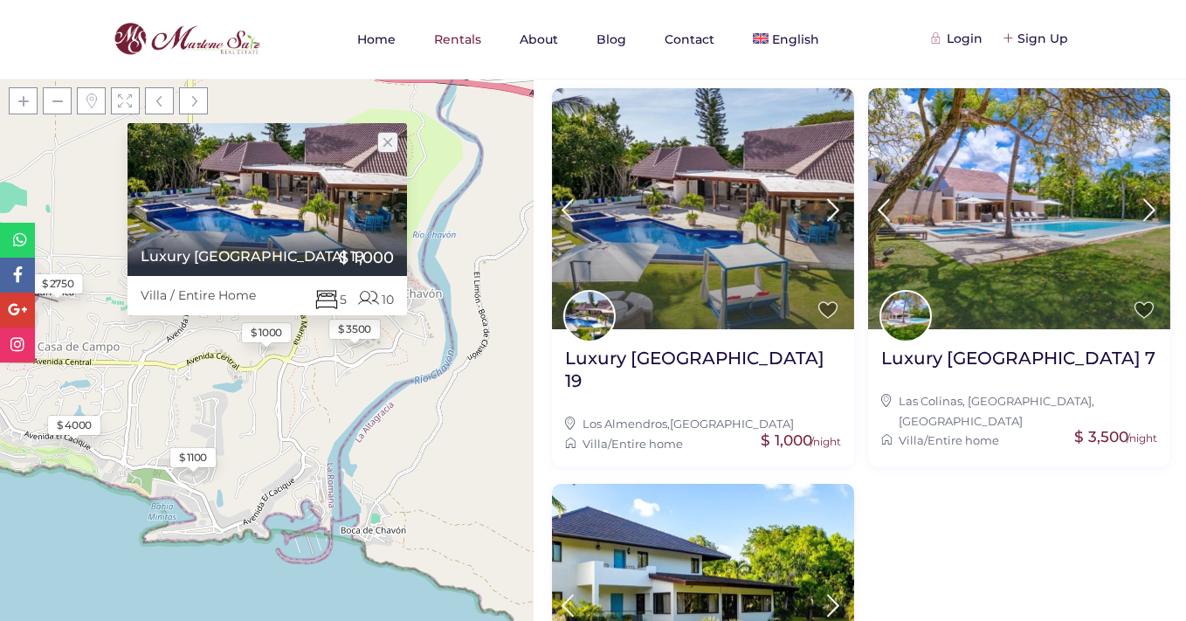
click at [299, 218] on div at bounding box center [266, 247] width 279 height 58
click at [302, 252] on link "Luxury [GEOGRAPHIC_DATA] 19" at bounding box center [245, 256] width 237 height 17
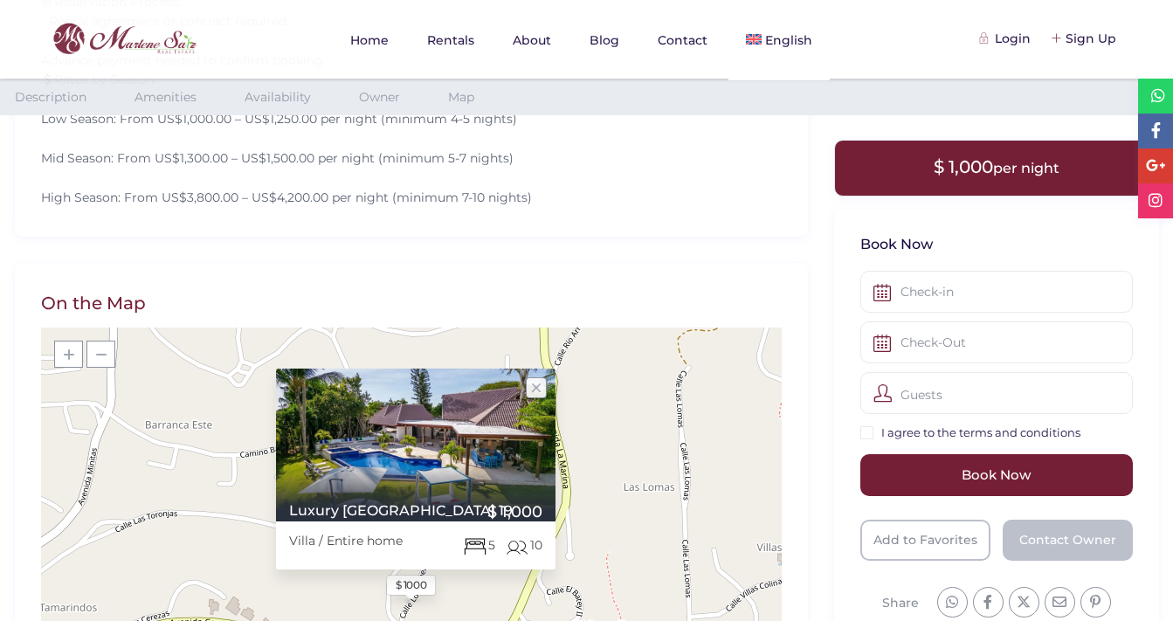
scroll to position [1702, 0]
